Goal: Check status: Check status

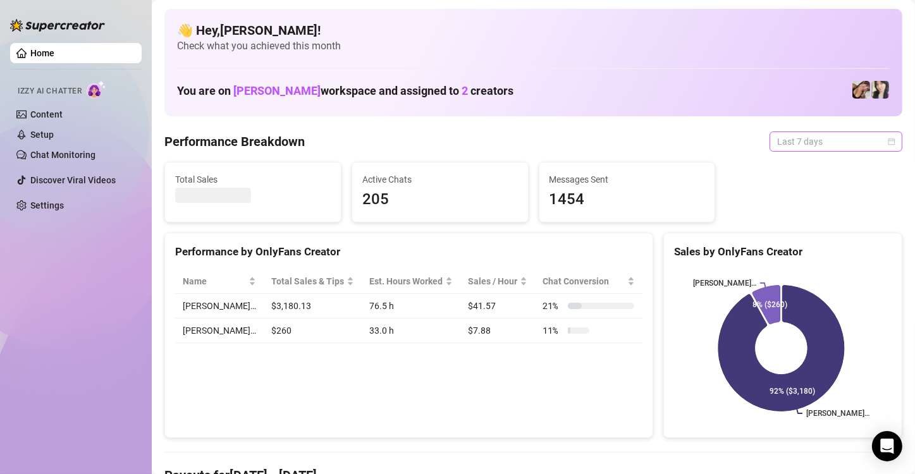
click at [788, 139] on span "Last 7 days" at bounding box center [836, 141] width 118 height 19
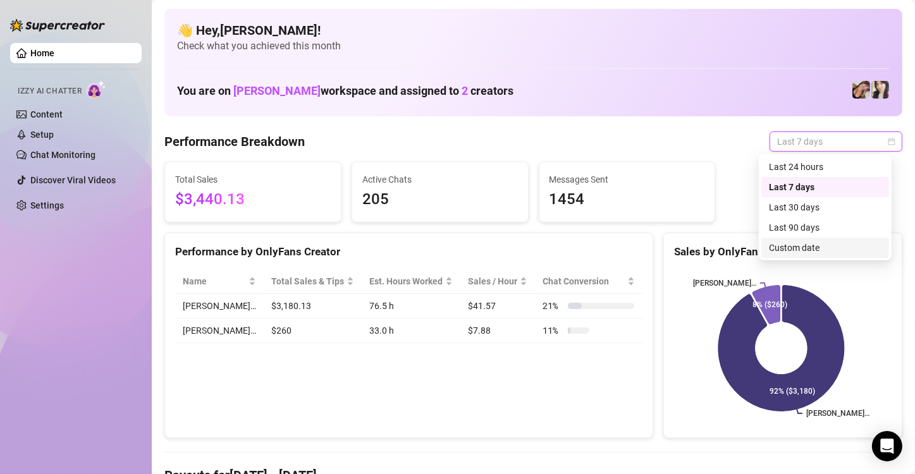
click at [824, 250] on div "Custom date" at bounding box center [825, 248] width 113 height 14
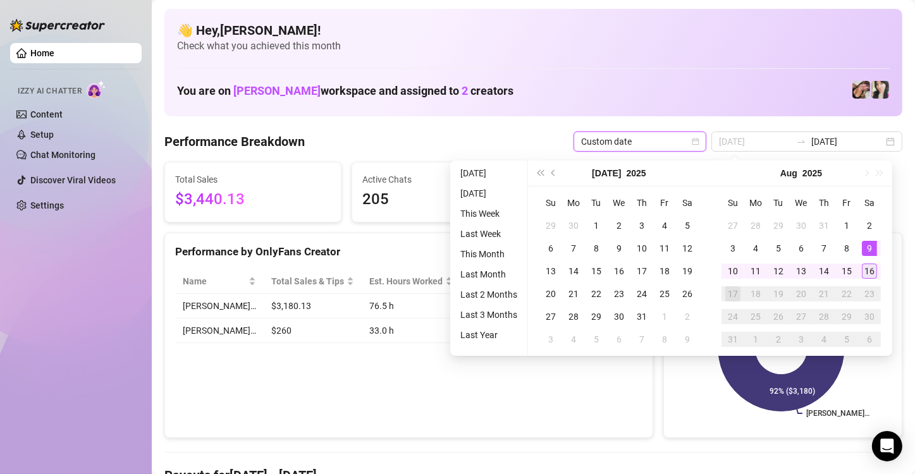
type input "[DATE]"
click at [863, 262] on td "16" at bounding box center [869, 271] width 23 height 23
click at [869, 268] on div "16" at bounding box center [869, 271] width 15 height 15
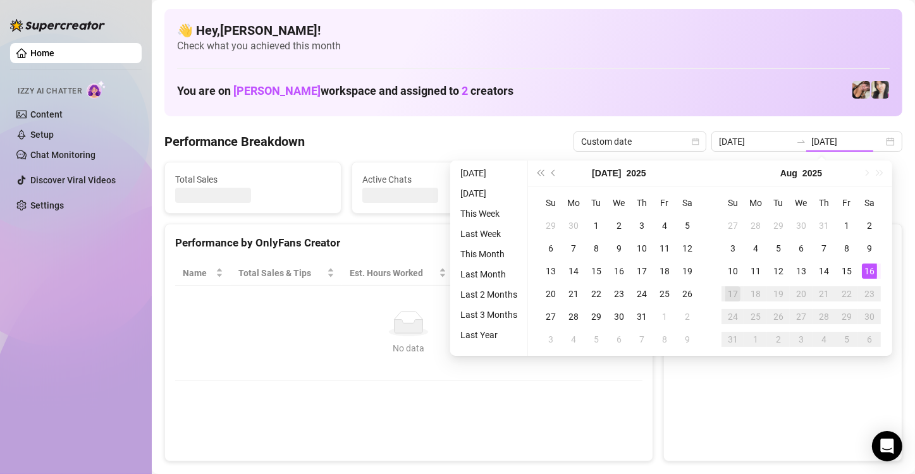
type input "[DATE]"
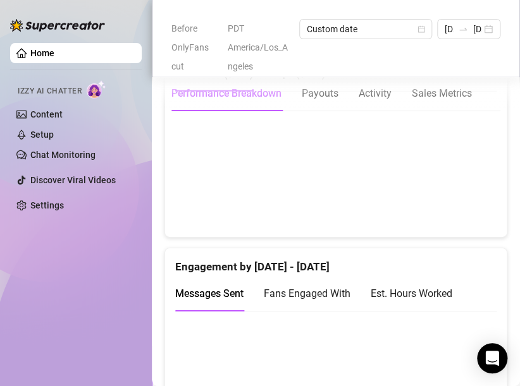
scroll to position [875, 0]
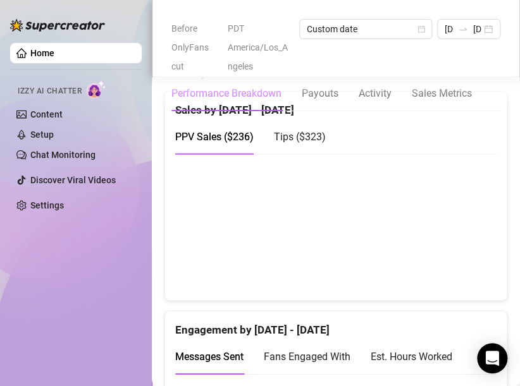
click at [295, 129] on div "Tips ( $323 )" at bounding box center [300, 137] width 52 height 16
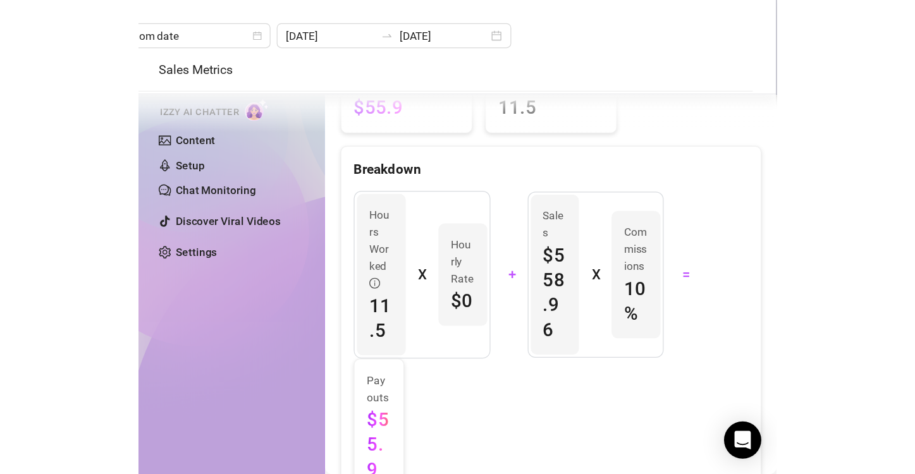
scroll to position [443, 0]
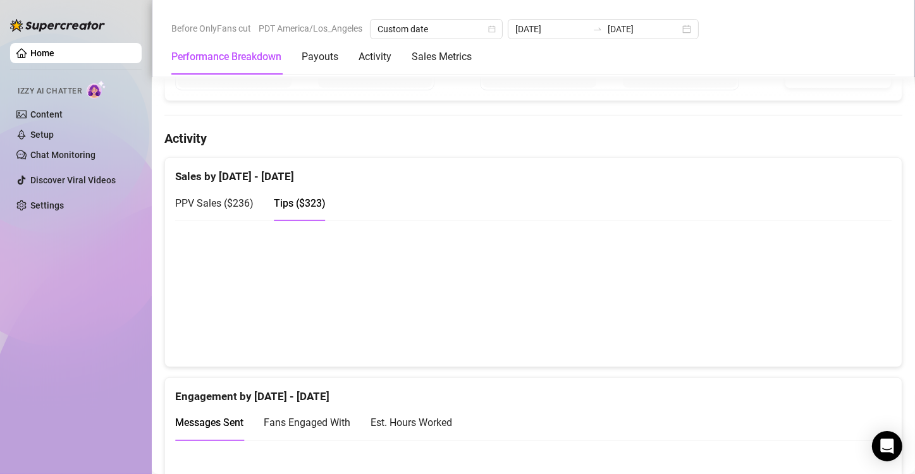
drag, startPoint x: 97, startPoint y: 313, endPoint x: 84, endPoint y: 257, distance: 57.8
click at [98, 312] on div "Home Izzy AI Chatter Content Setup Chat Monitoring Discover Viral Videos Settin…" at bounding box center [76, 231] width 132 height 463
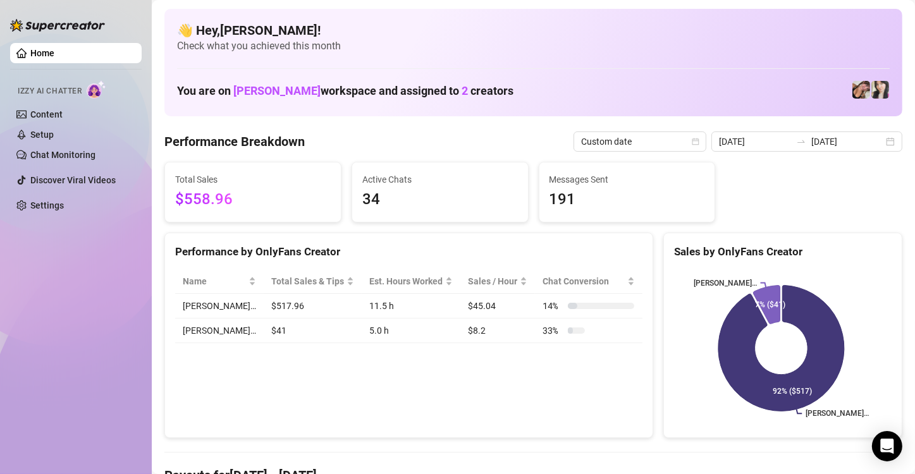
scroll to position [0, 0]
click at [868, 144] on input "[DATE]" at bounding box center [848, 142] width 72 height 14
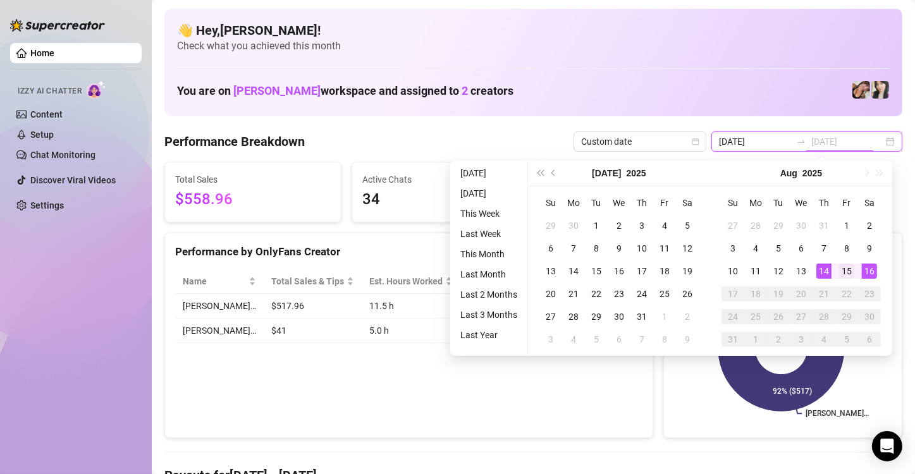
type input "[DATE]"
click at [849, 271] on div "15" at bounding box center [846, 271] width 15 height 15
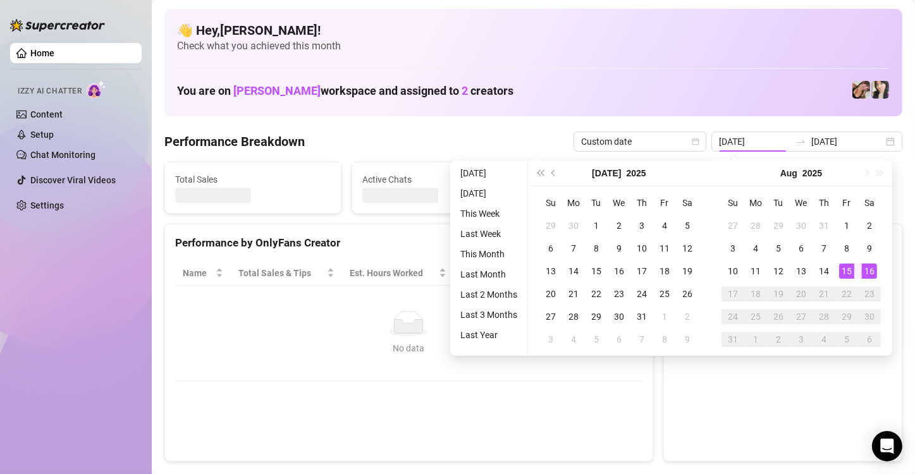
type input "[DATE]"
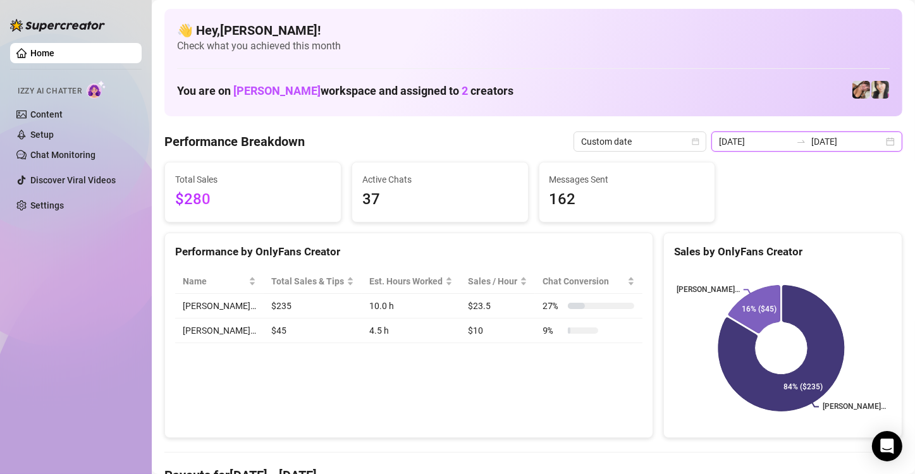
click at [860, 144] on input "[DATE]" at bounding box center [848, 142] width 72 height 14
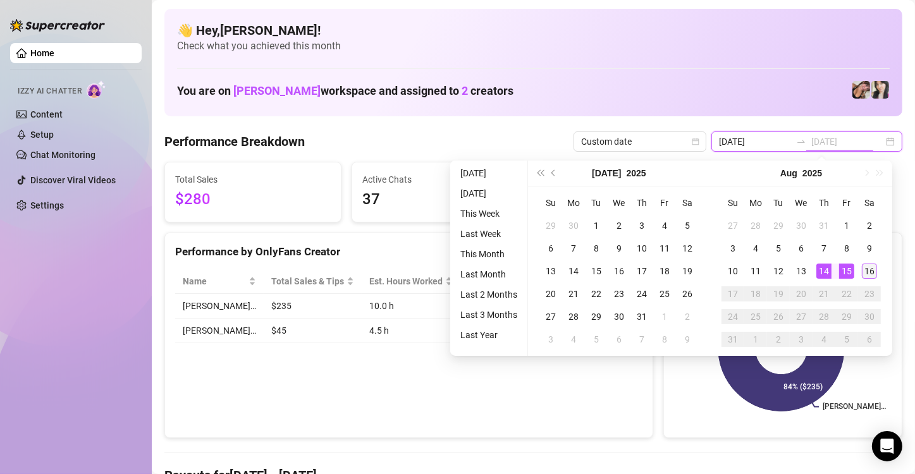
type input "[DATE]"
click at [869, 266] on div "16" at bounding box center [869, 271] width 15 height 15
type input "[DATE]"
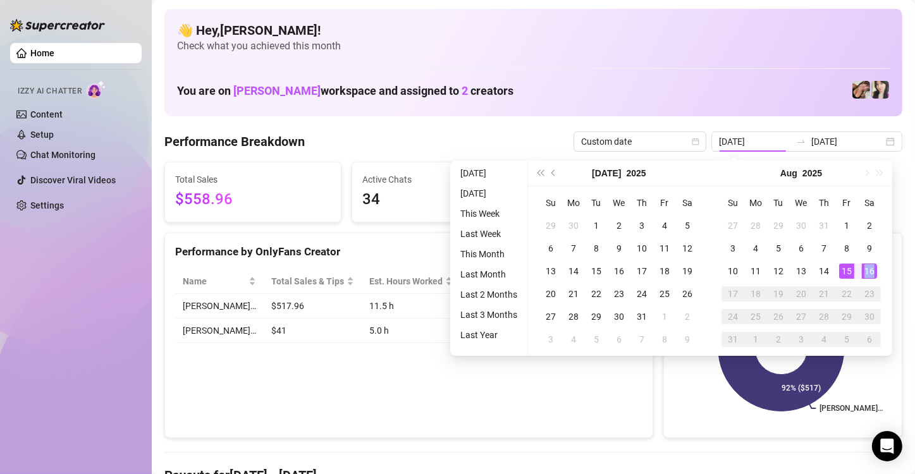
type input "[DATE]"
